Goal: Information Seeking & Learning: Learn about a topic

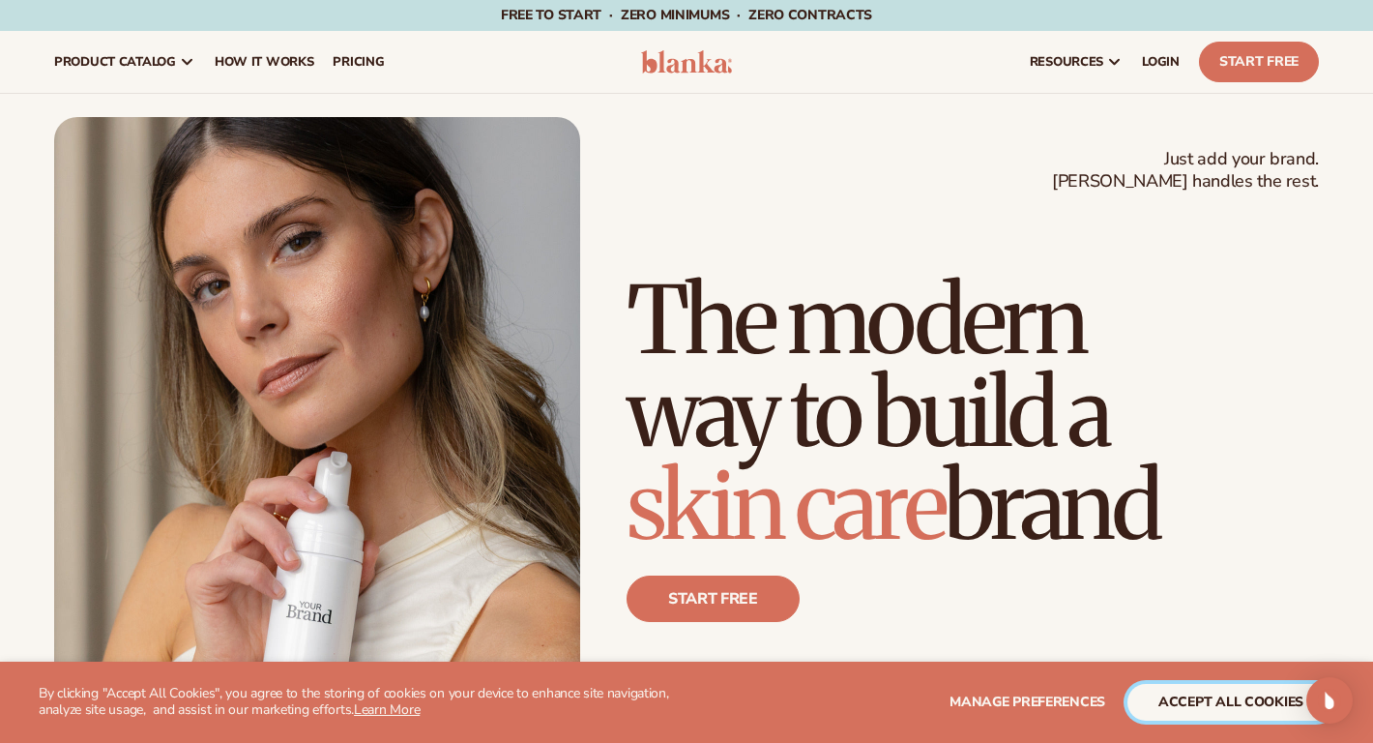
click at [1208, 706] on button "accept all cookies" at bounding box center [1231, 702] width 207 height 37
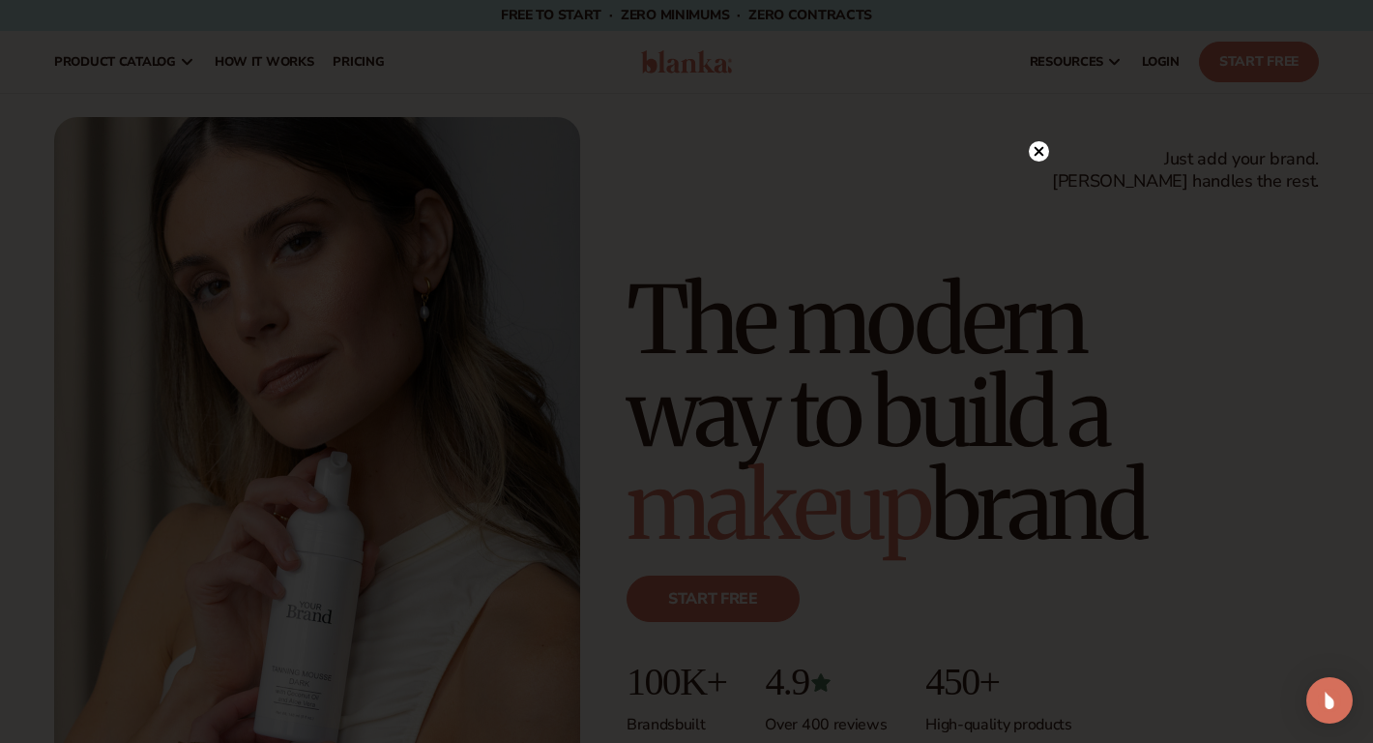
click at [1036, 148] on icon at bounding box center [1040, 151] width 10 height 10
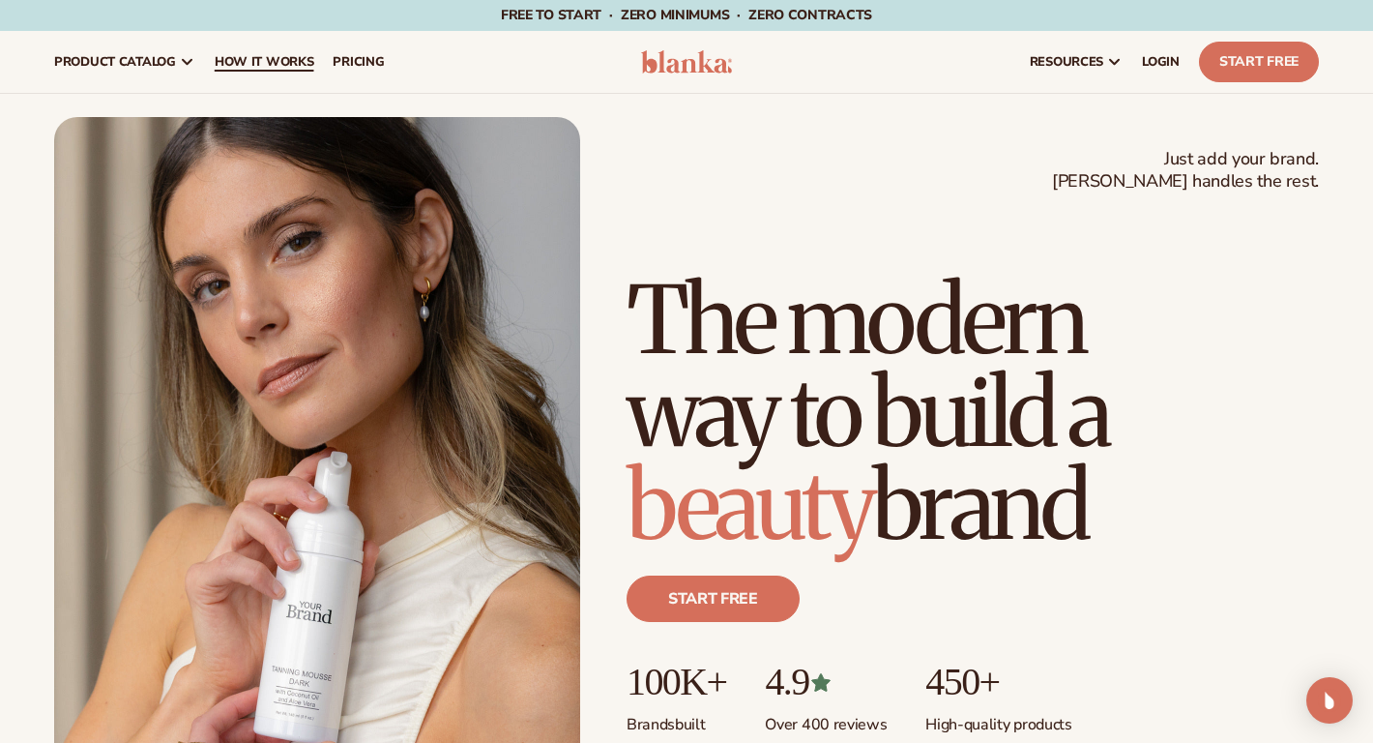
click at [278, 60] on span "How It Works" at bounding box center [265, 61] width 100 height 15
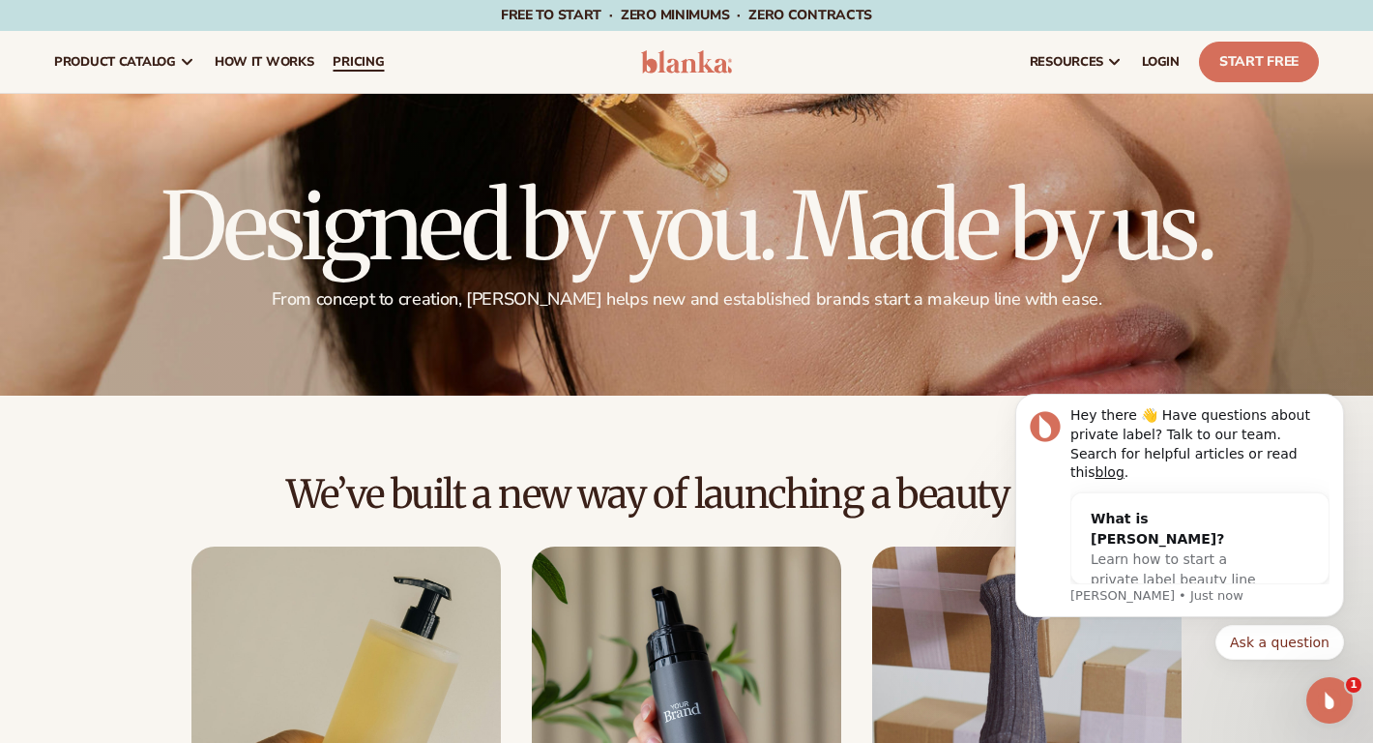
click at [354, 63] on span "pricing" at bounding box center [358, 61] width 51 height 15
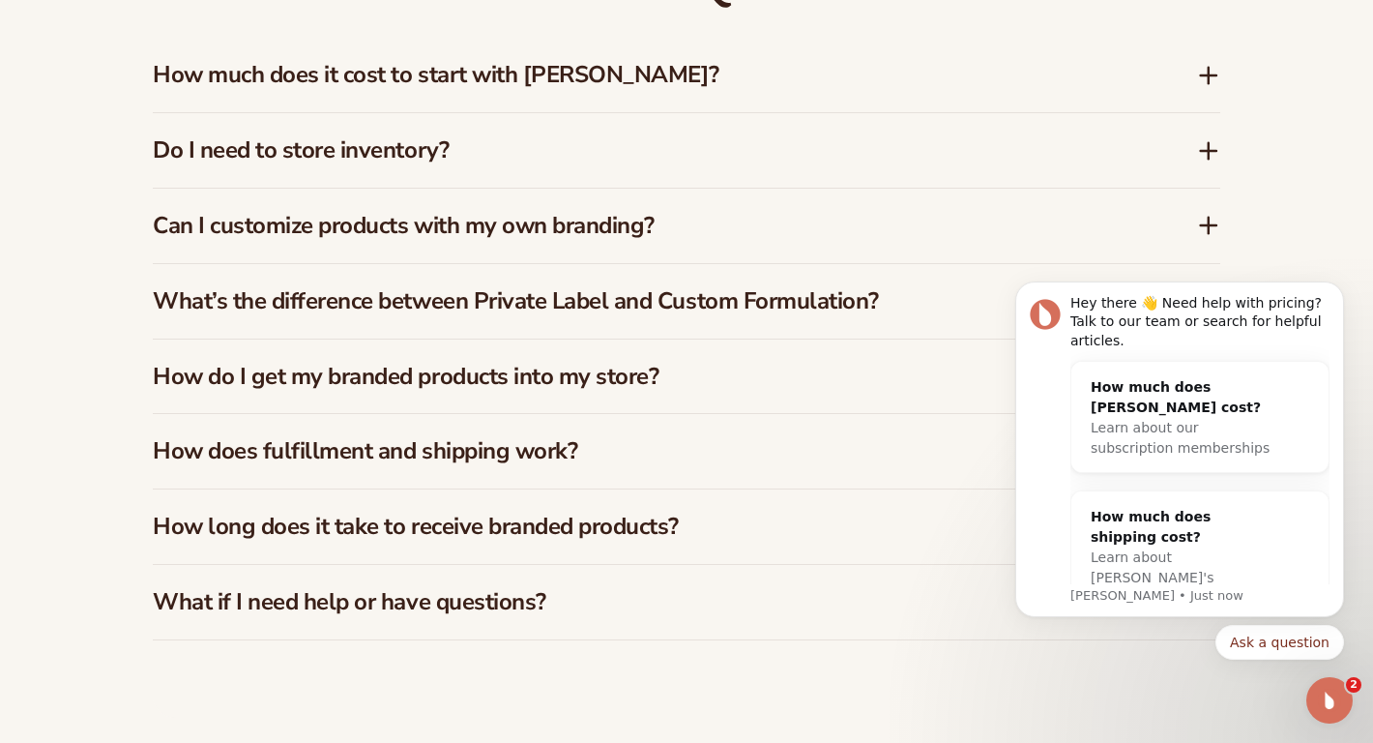
scroll to position [2895, 0]
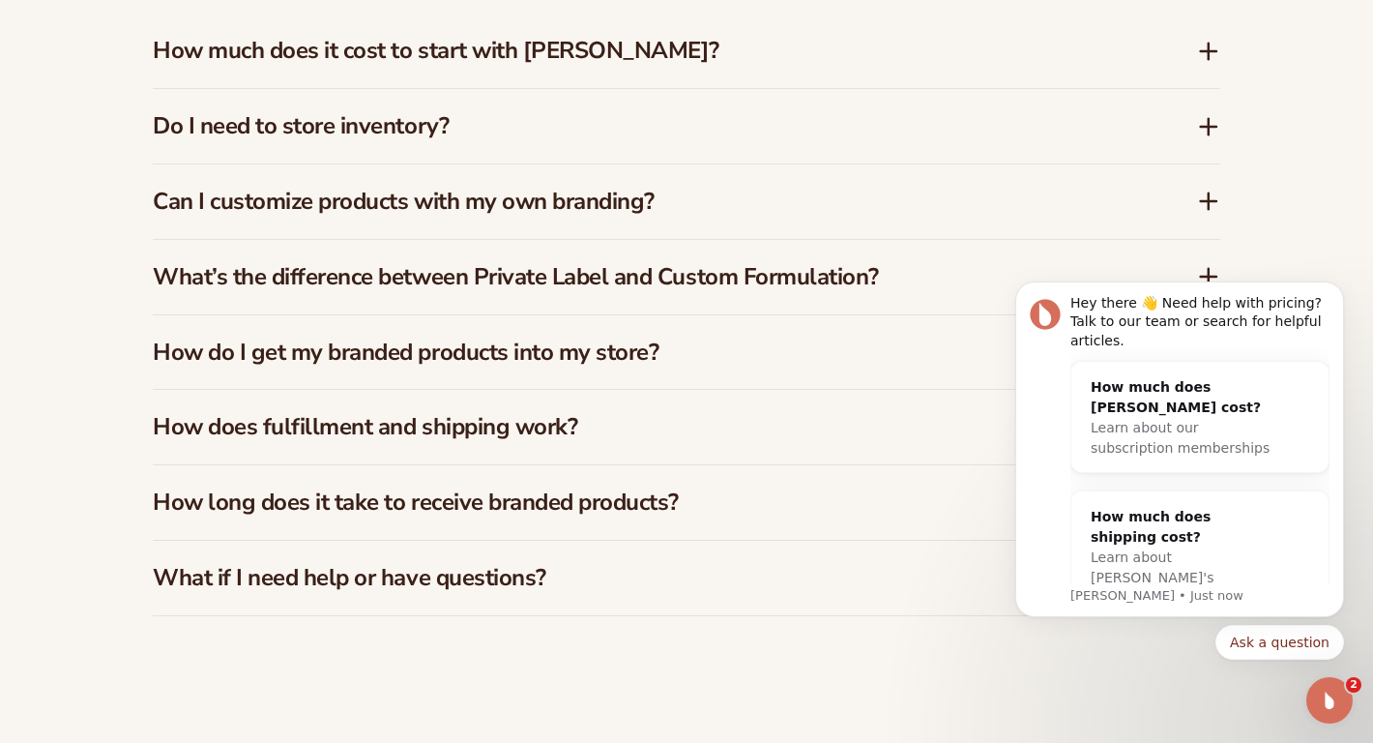
click at [1208, 127] on icon at bounding box center [1208, 127] width 15 height 0
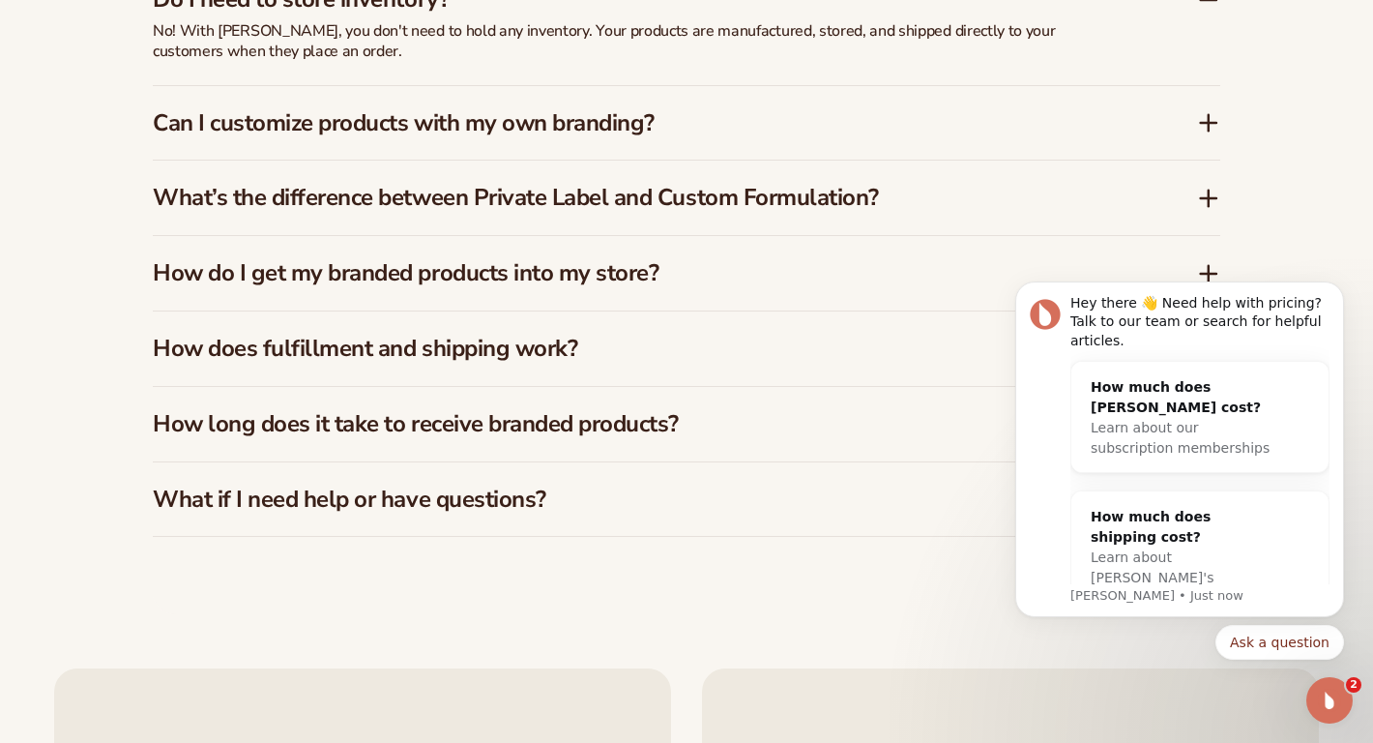
scroll to position [3025, 0]
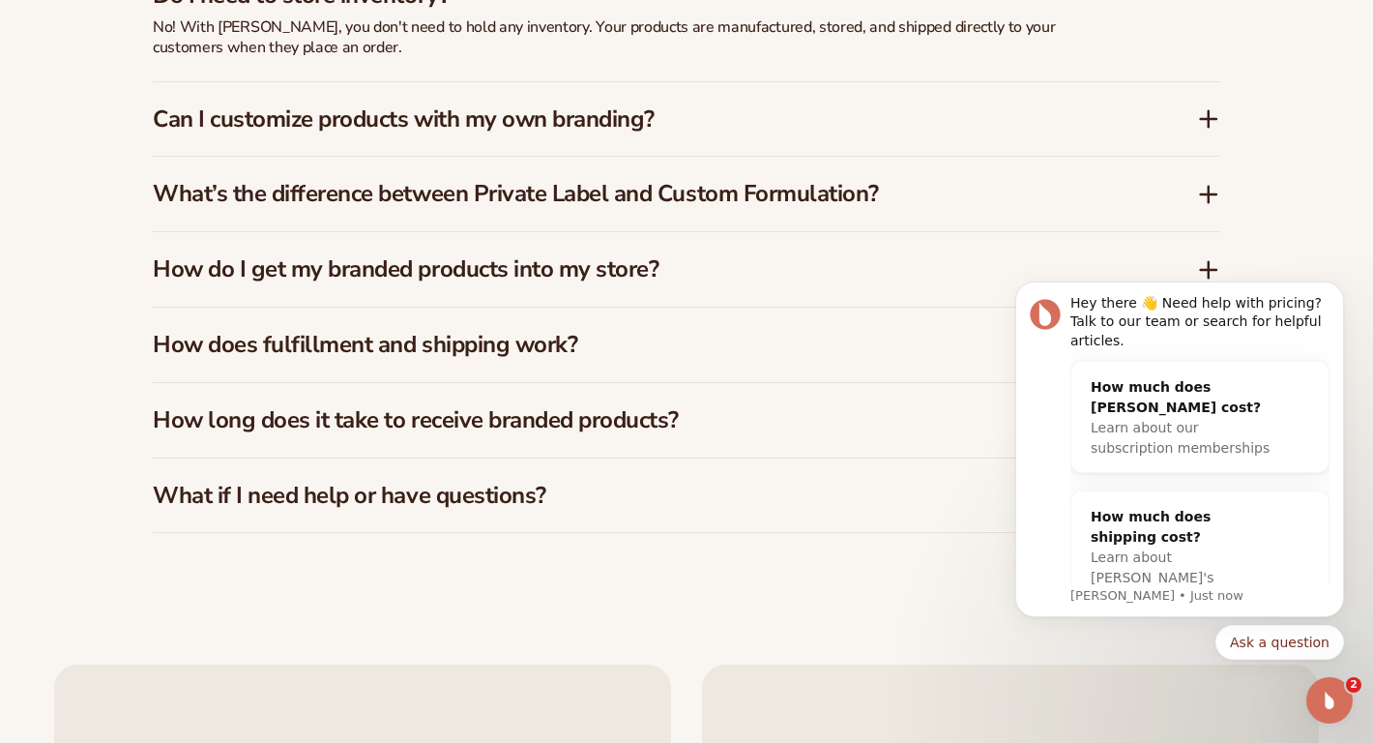
click at [1210, 119] on icon at bounding box center [1208, 119] width 15 height 0
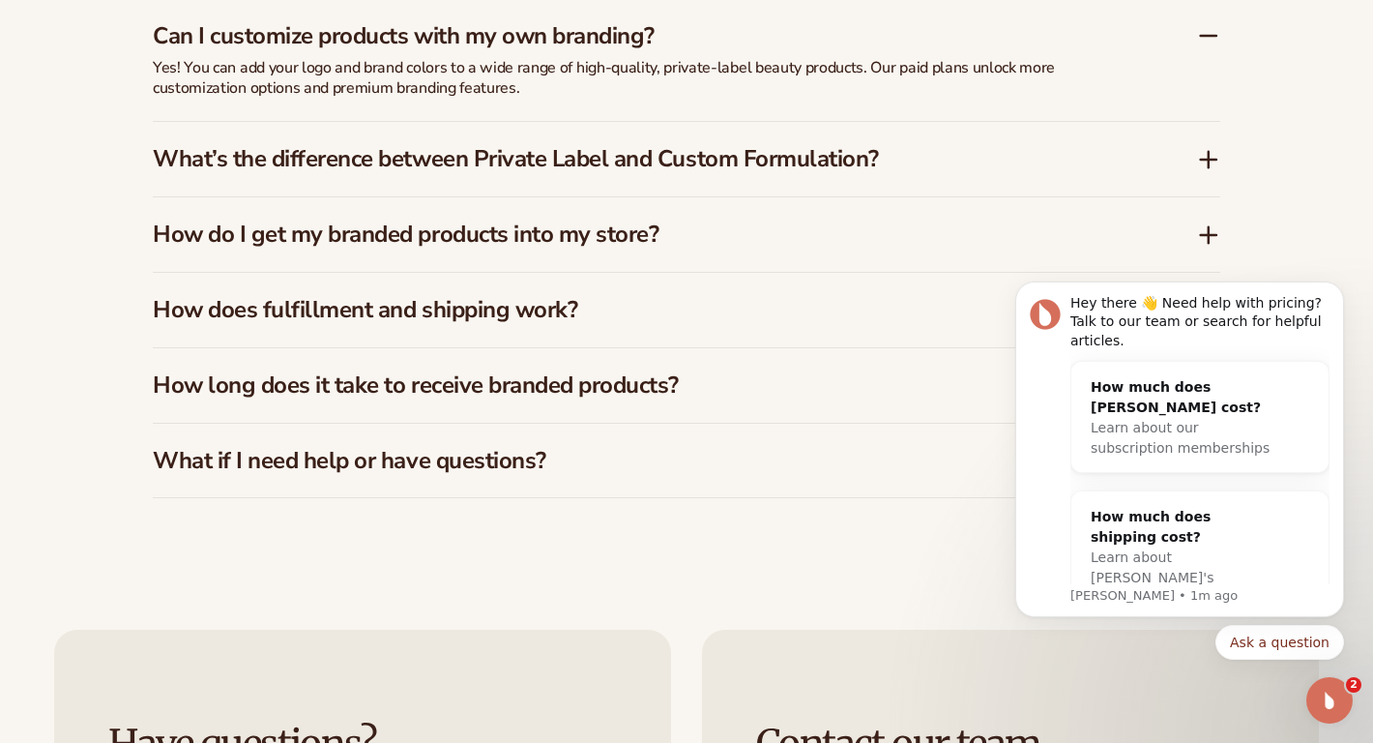
scroll to position [3065, 0]
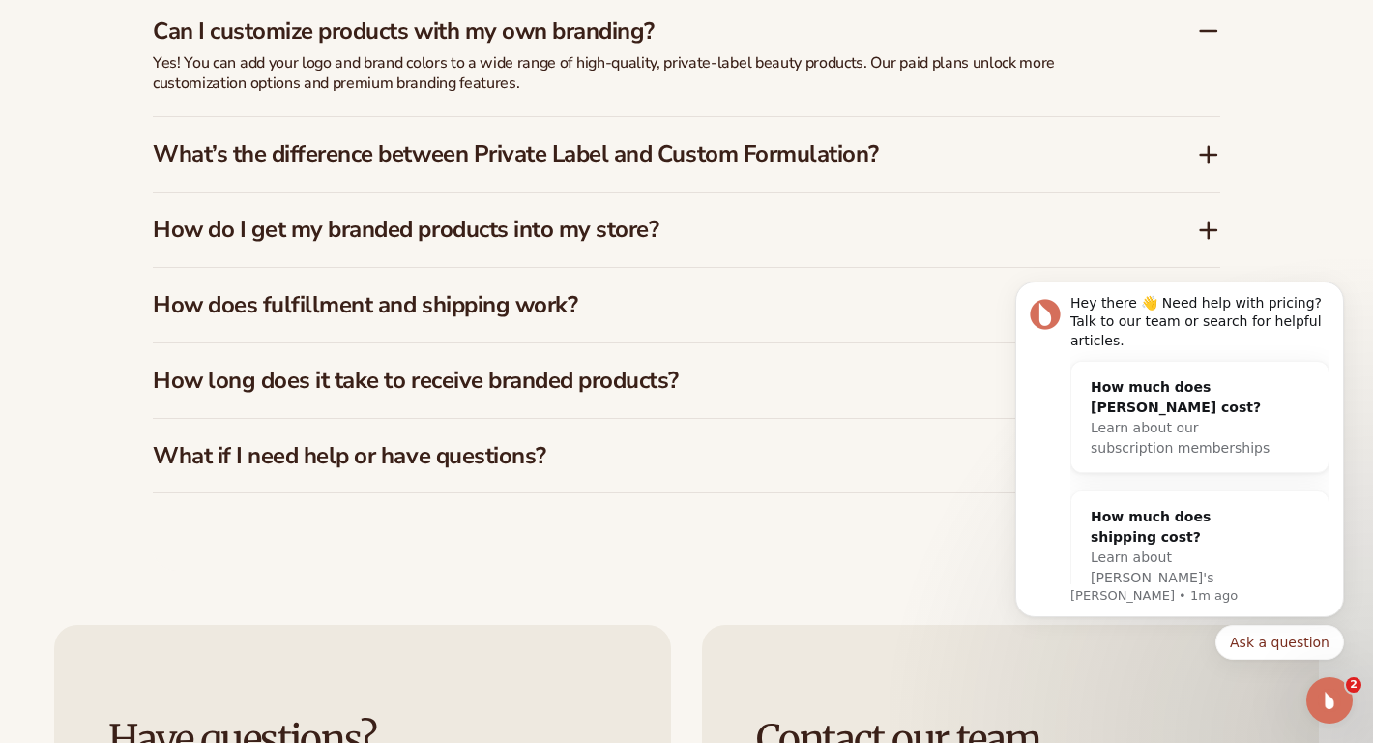
click at [1210, 155] on icon at bounding box center [1208, 155] width 15 height 0
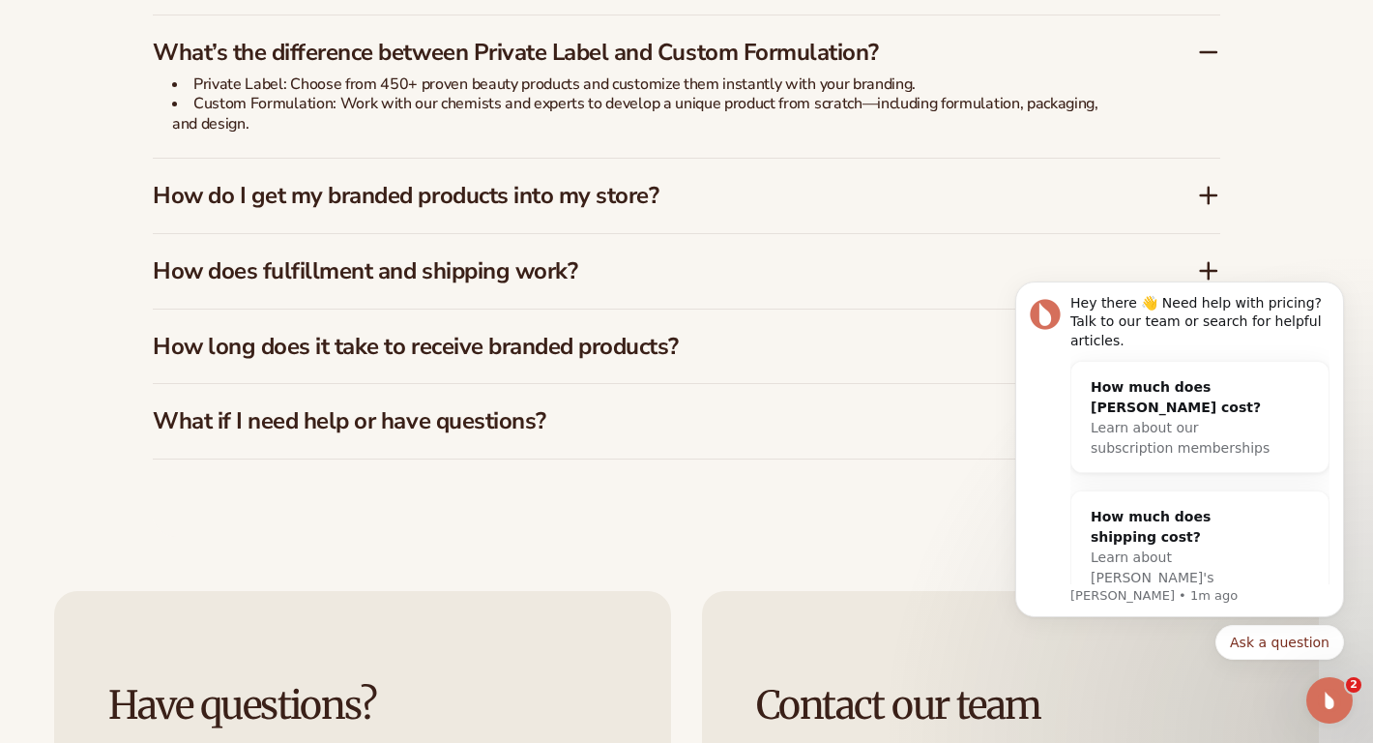
scroll to position [3152, 0]
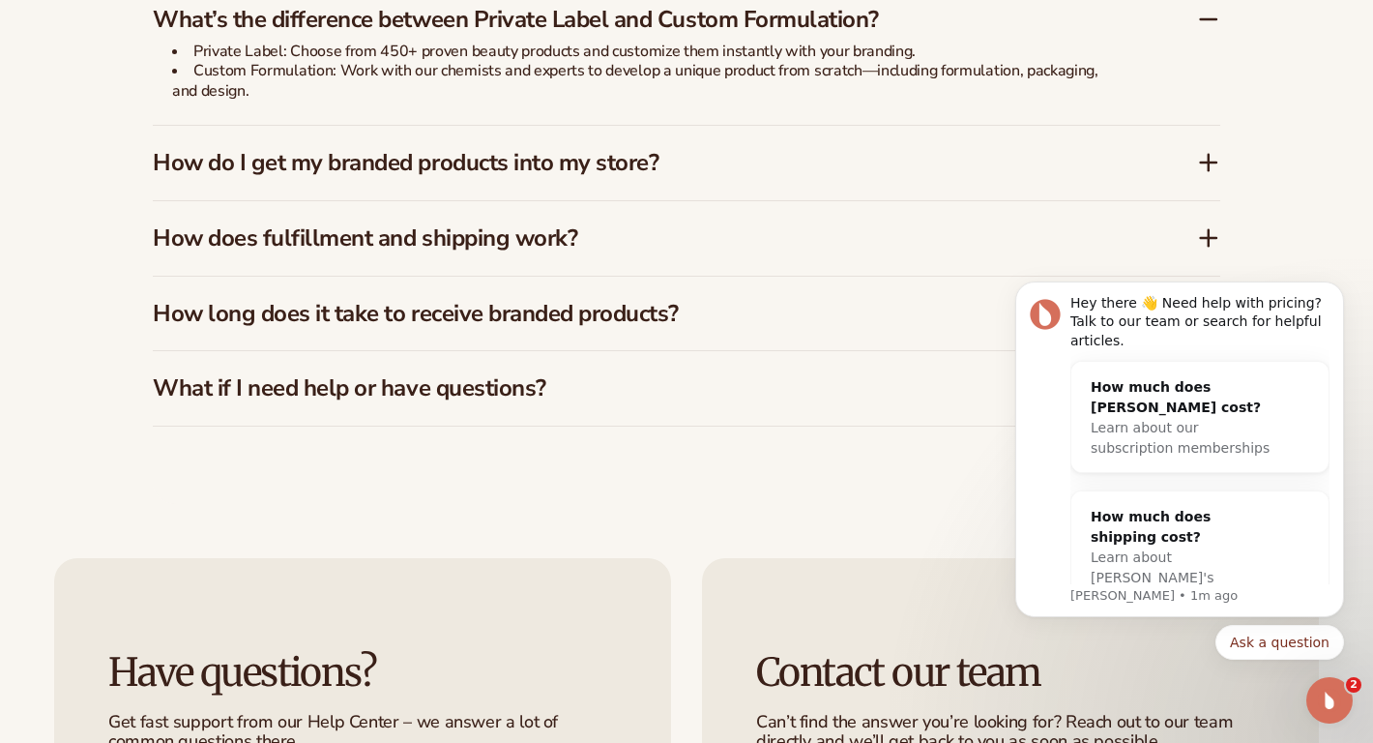
click at [1212, 151] on icon at bounding box center [1208, 162] width 23 height 23
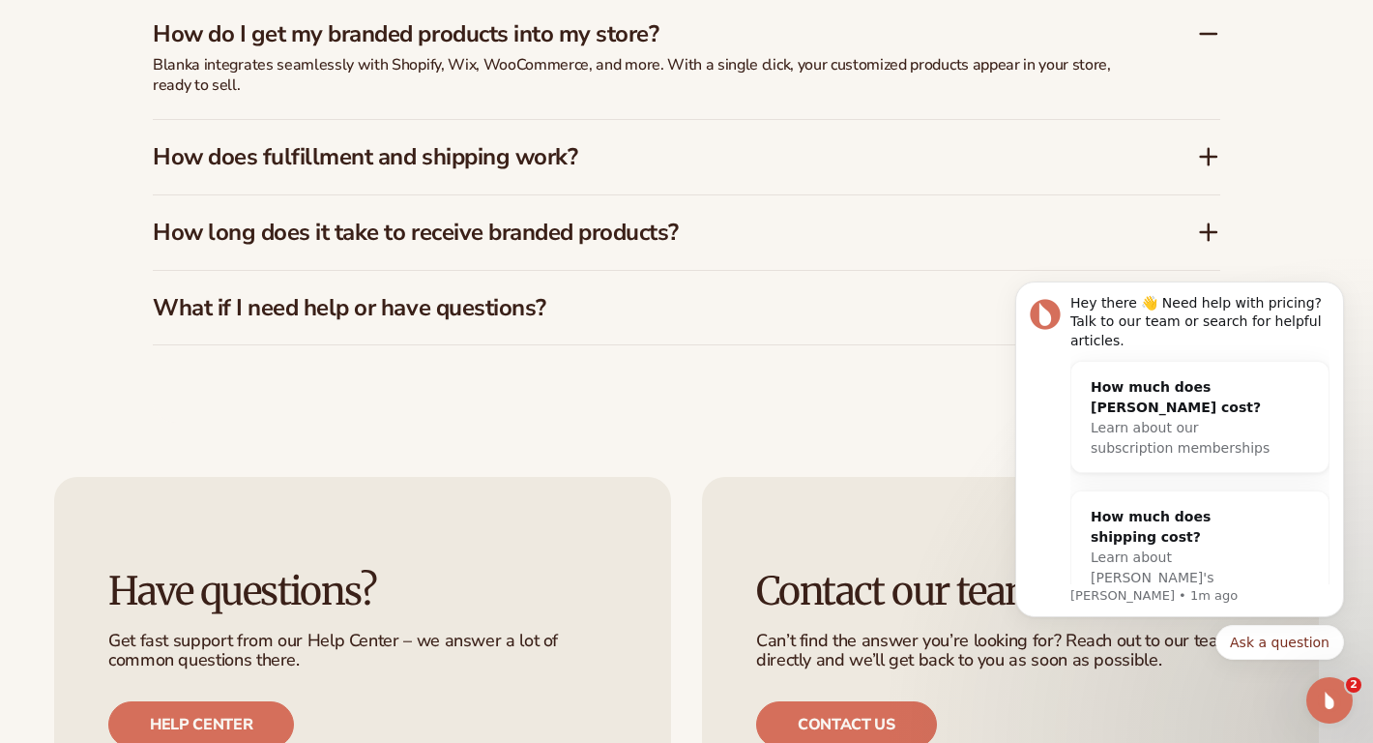
scroll to position [3220, 0]
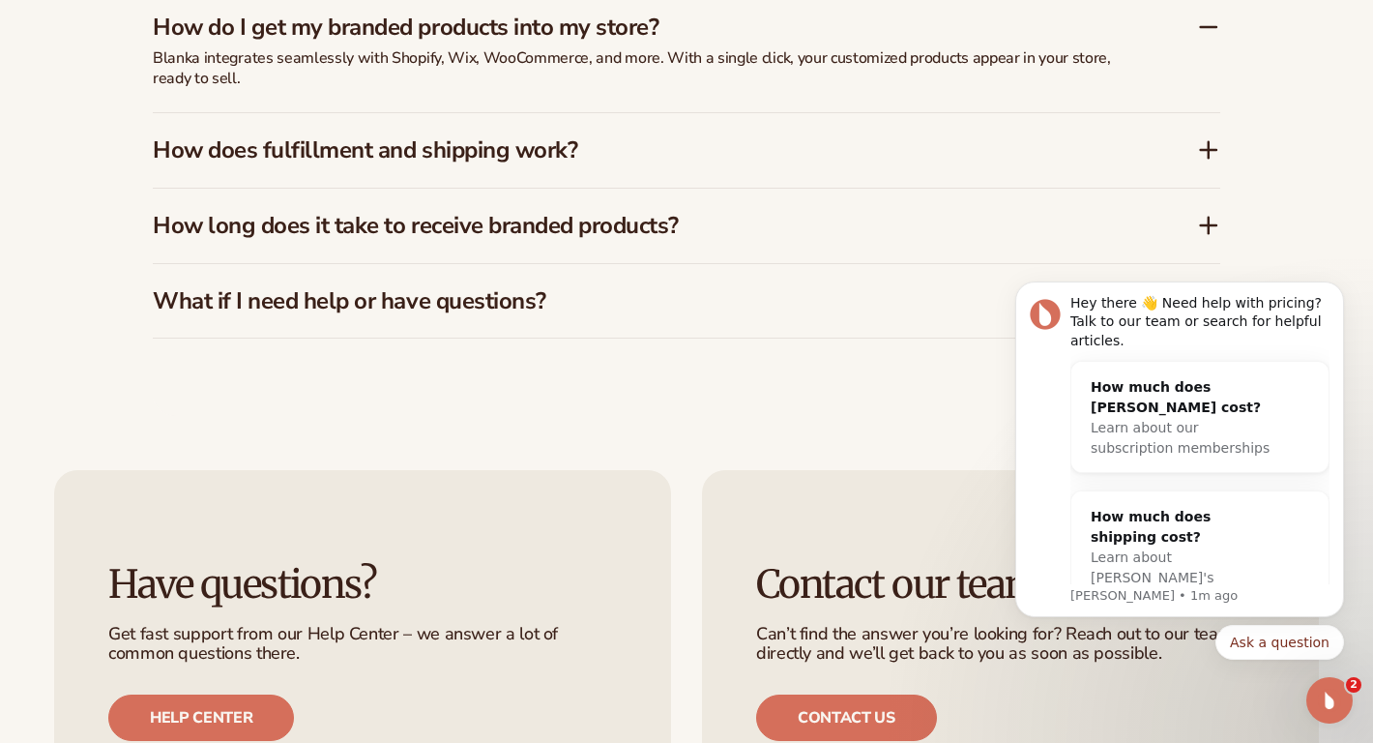
click at [1215, 150] on icon at bounding box center [1208, 150] width 15 height 0
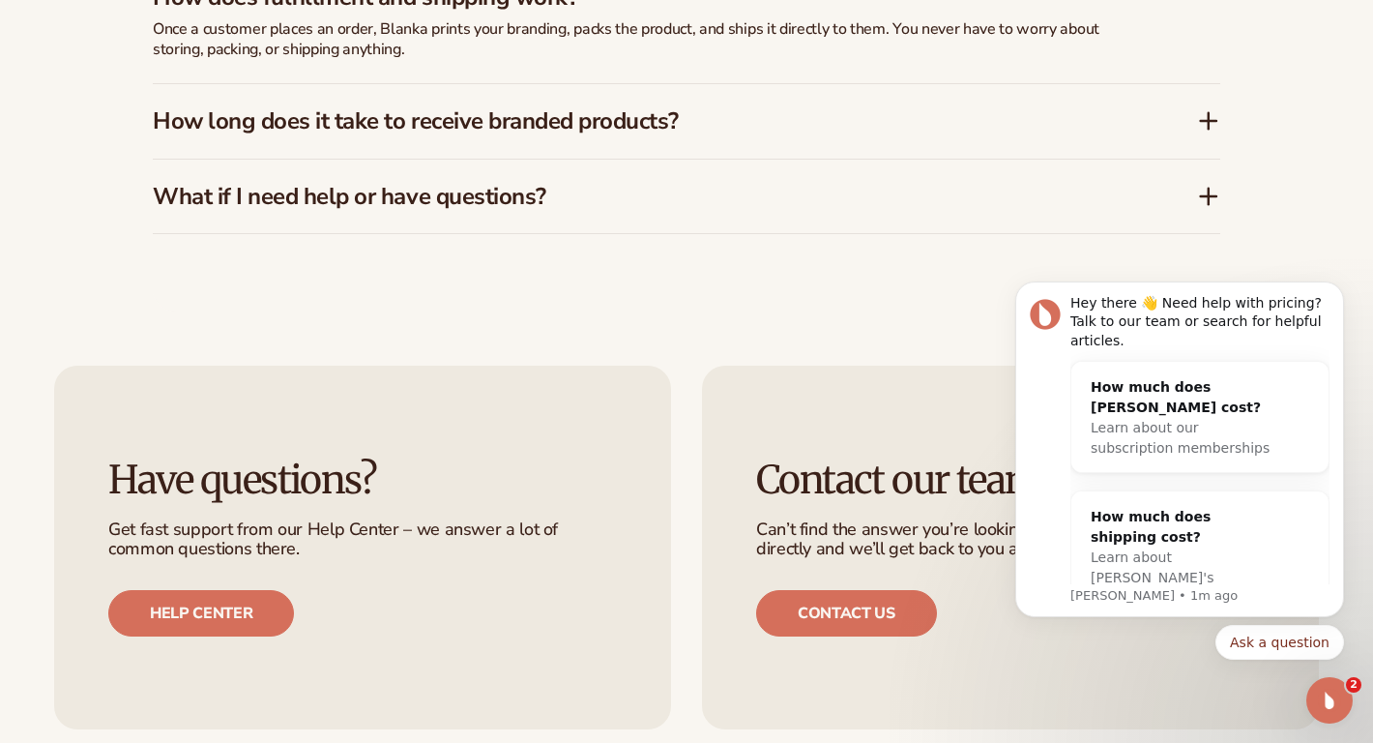
scroll to position [3326, 0]
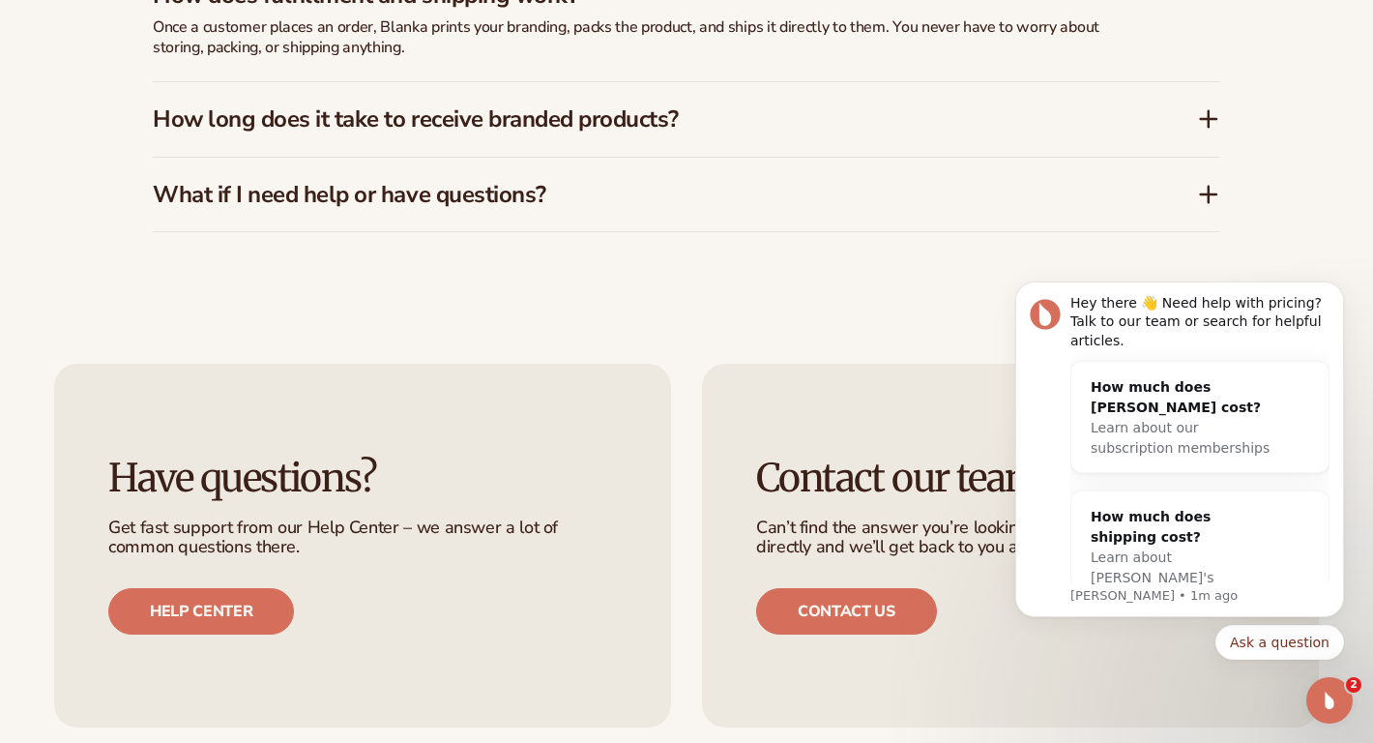
click at [1213, 119] on icon at bounding box center [1208, 119] width 15 height 0
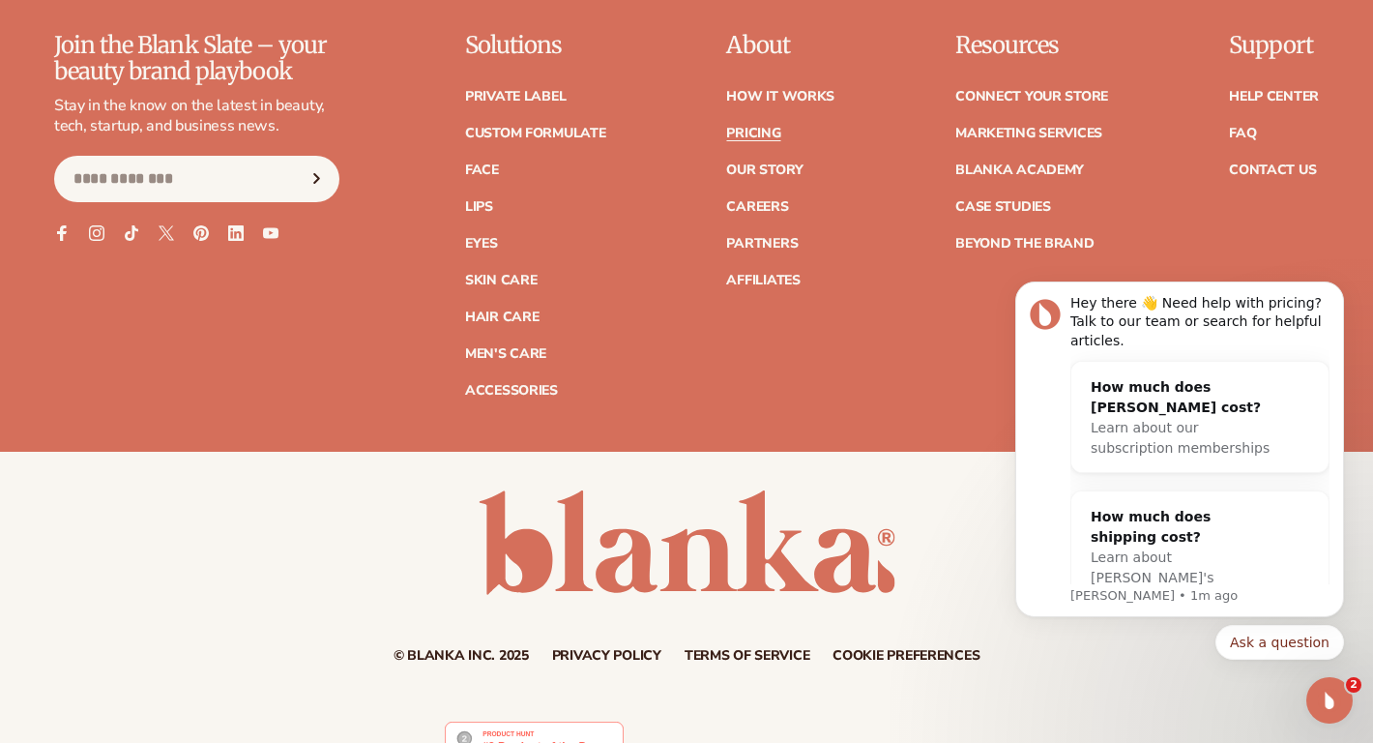
scroll to position [4110, 0]
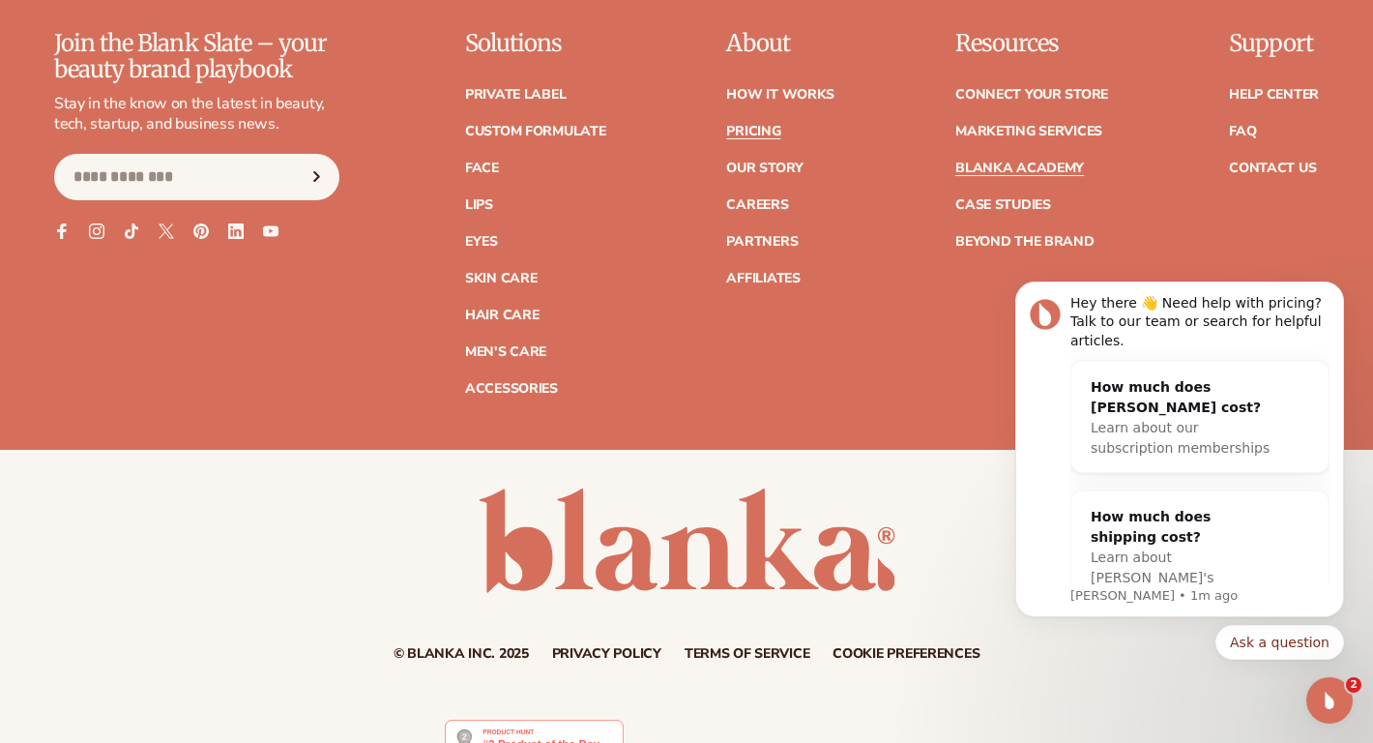
click at [1022, 162] on link "Blanka Academy" at bounding box center [1020, 169] width 129 height 14
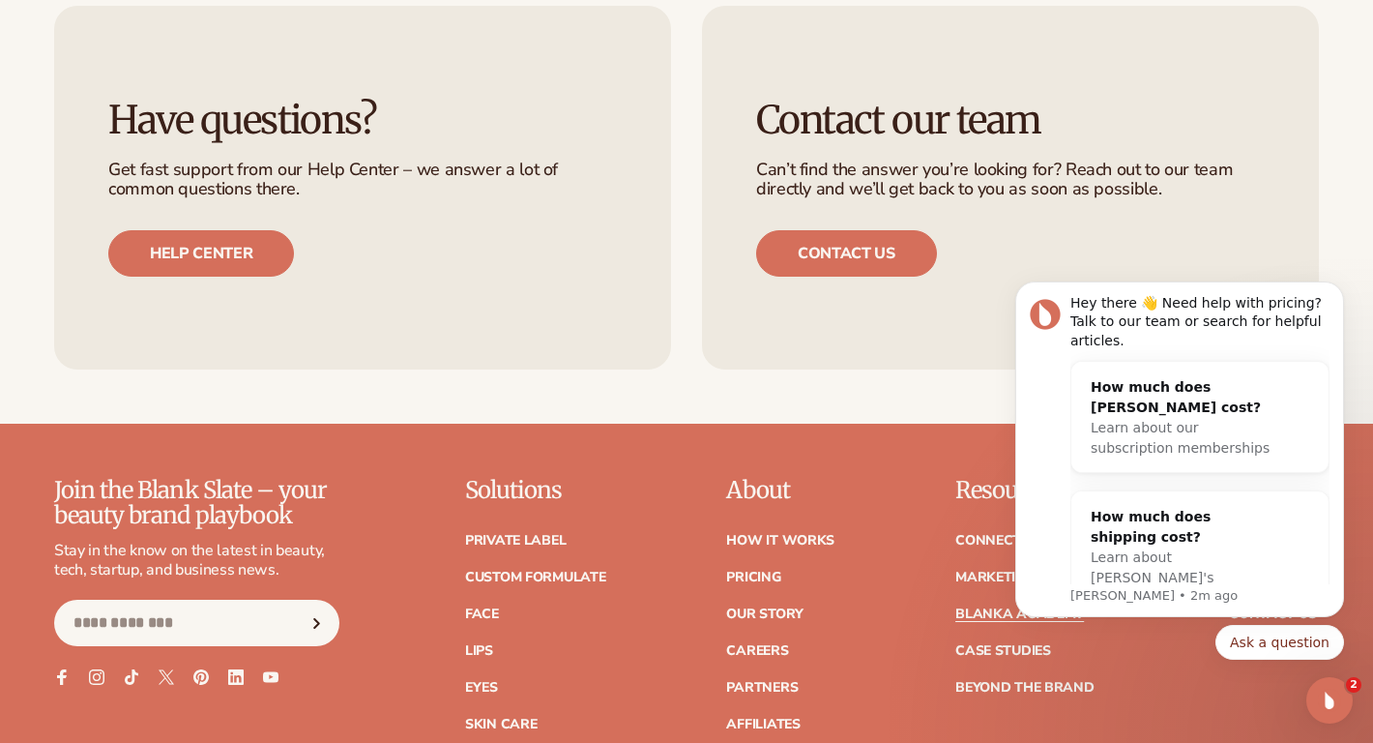
scroll to position [3545, 0]
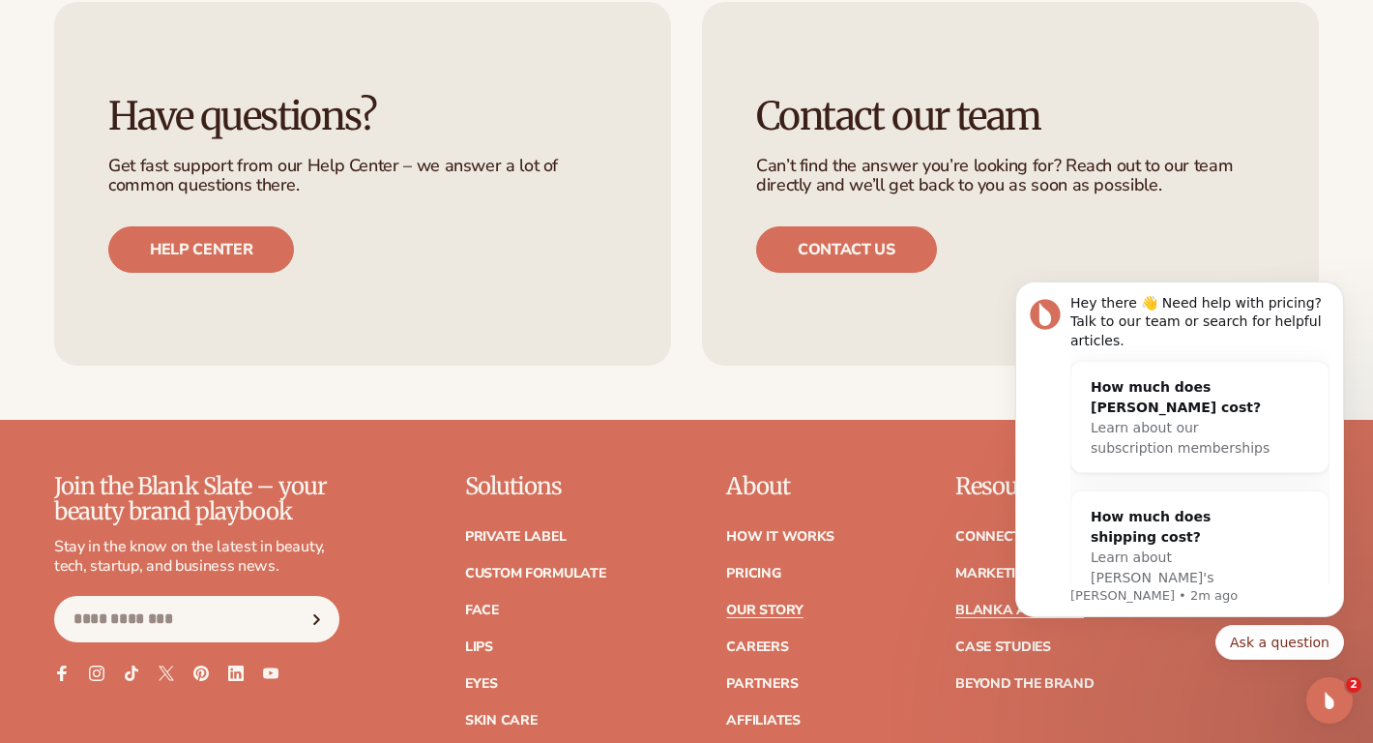
click at [758, 604] on link "Our Story" at bounding box center [764, 611] width 76 height 14
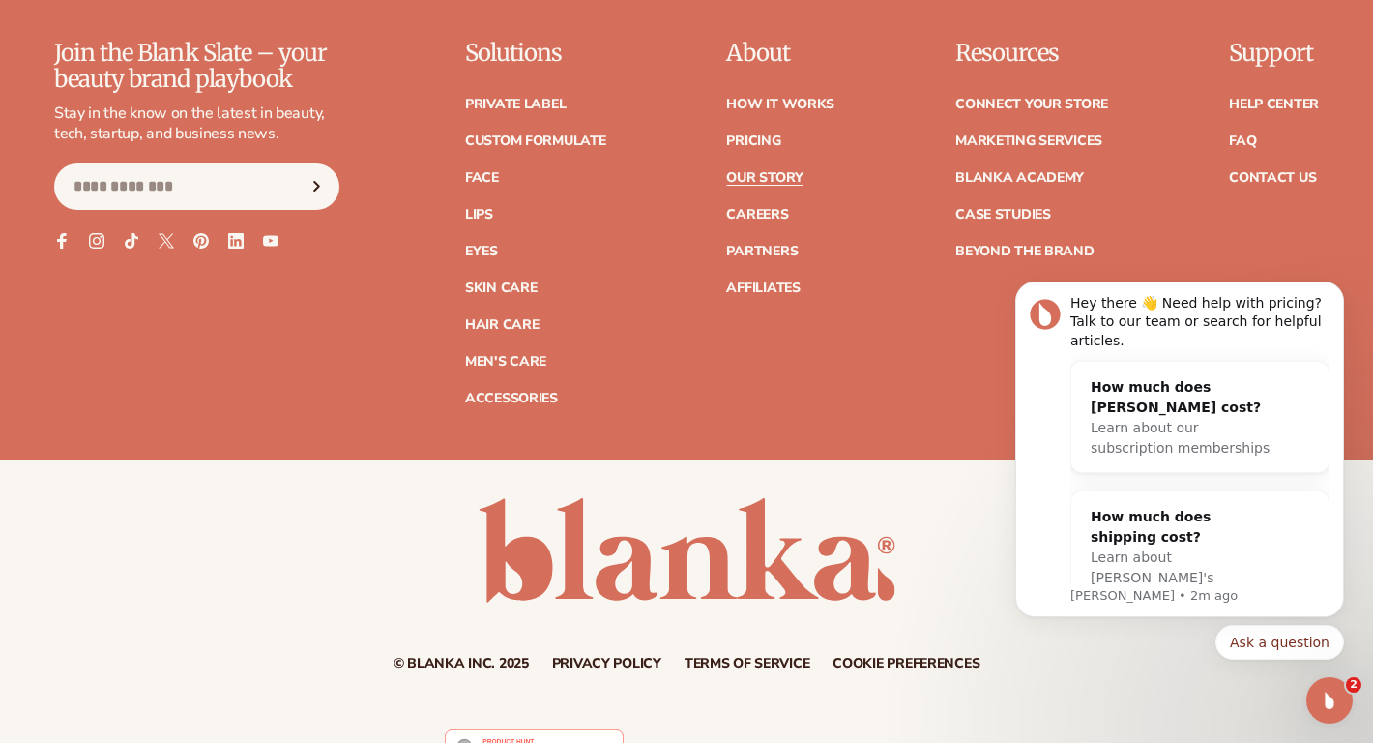
scroll to position [5284, 0]
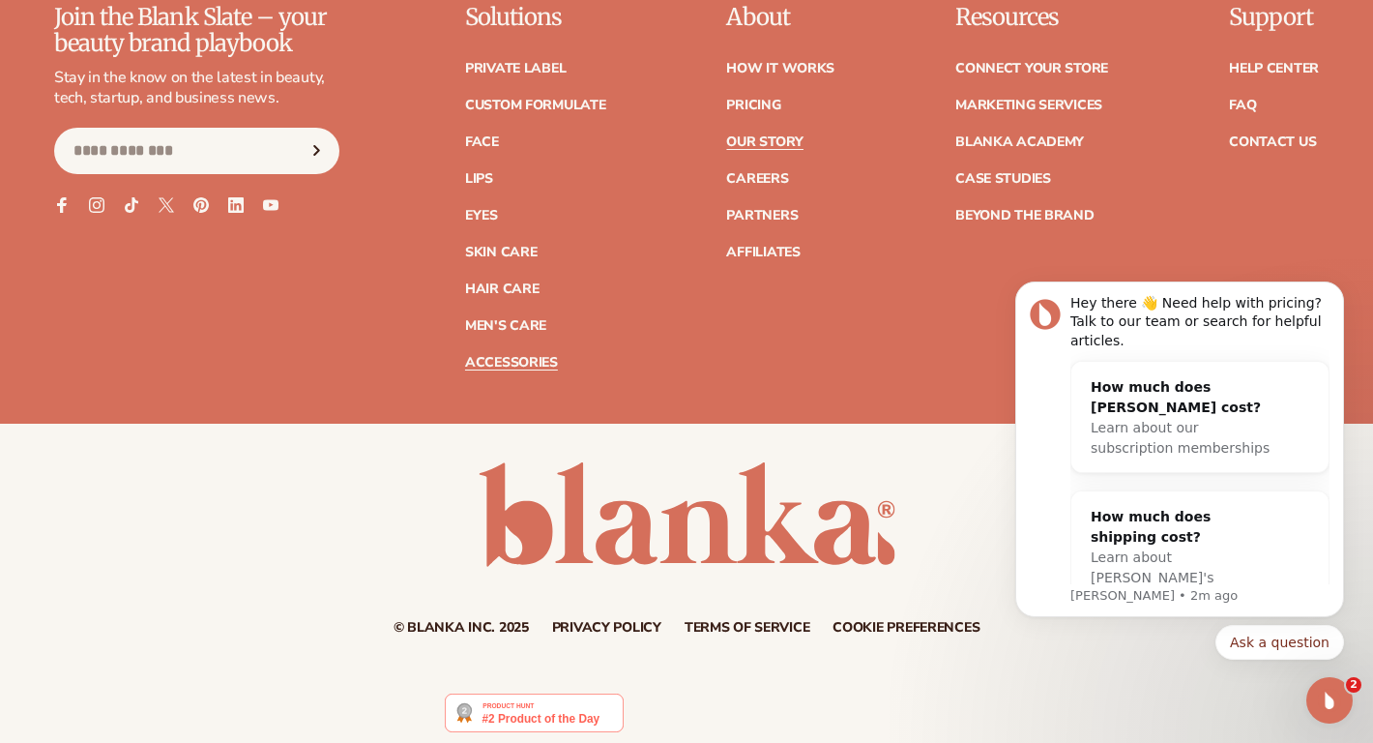
click at [525, 356] on link "Accessories" at bounding box center [511, 363] width 93 height 14
